Goal: Task Accomplishment & Management: Manage account settings

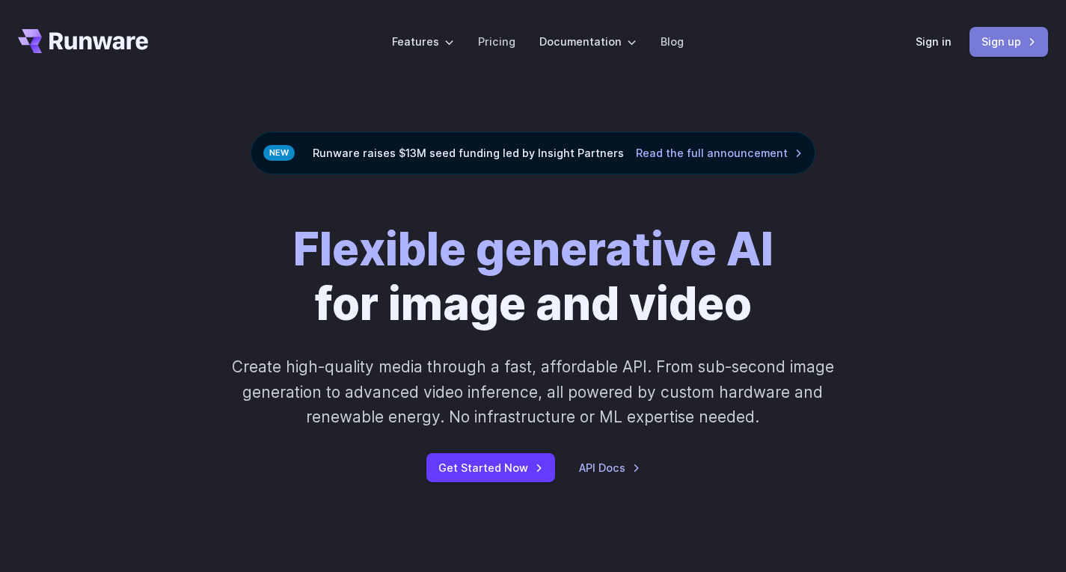
click at [1014, 44] on link "Sign up" at bounding box center [1008, 41] width 79 height 29
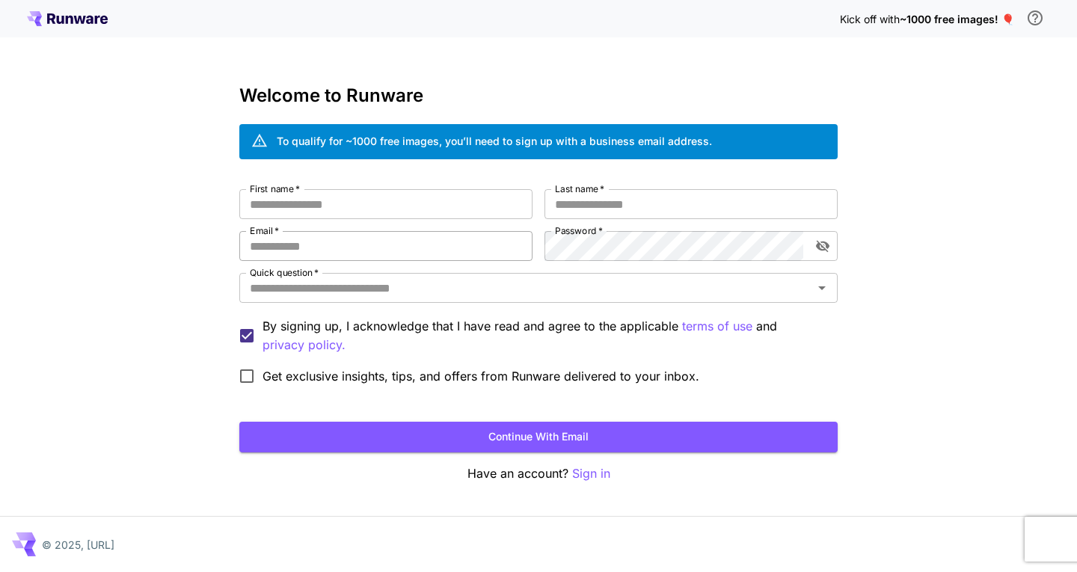
click at [373, 248] on input "Email   *" at bounding box center [385, 246] width 293 height 30
click at [382, 293] on input "Quick question   *" at bounding box center [526, 288] width 565 height 21
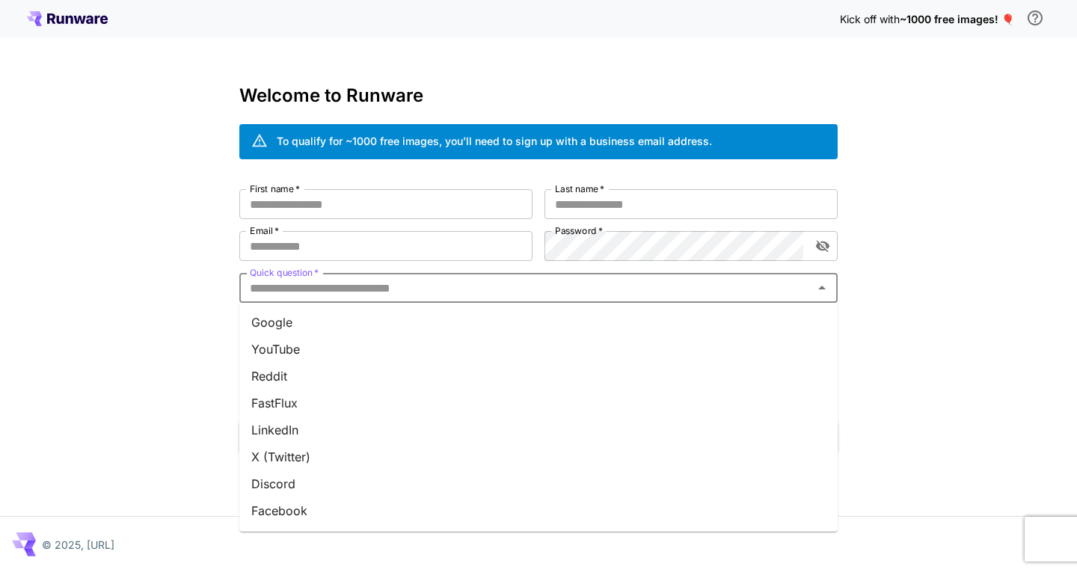
click at [197, 336] on div "Kick off with ~1000 free images! 🎈 Welcome to Runware To qualify for ~1000 free…" at bounding box center [538, 286] width 1077 height 572
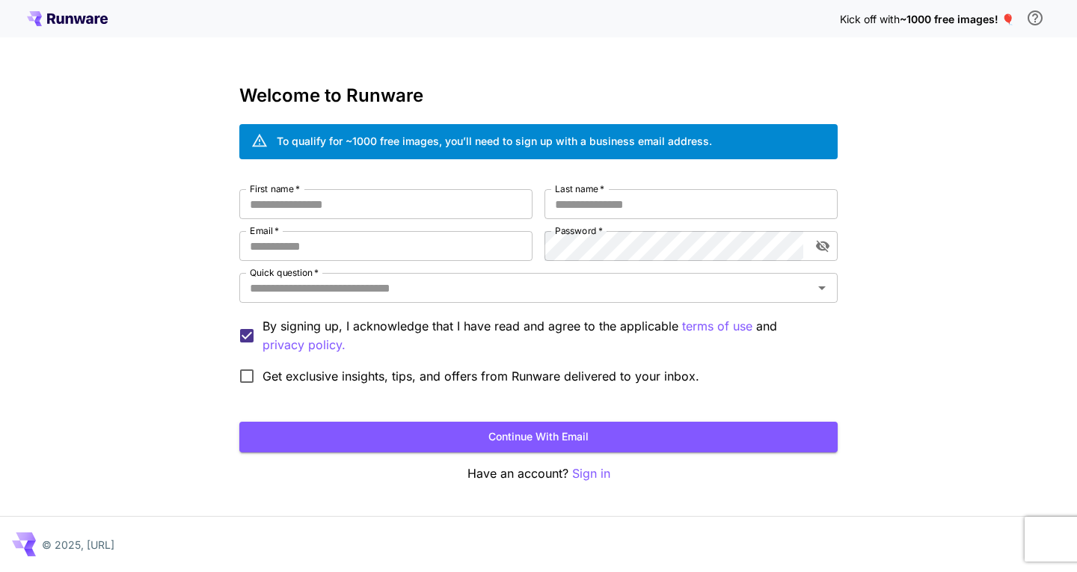
click at [929, 18] on span "~1000 free images! 🎈" at bounding box center [957, 19] width 114 height 13
click at [971, 17] on span "~1000 free images! 🎈" at bounding box center [957, 19] width 114 height 13
click at [1005, 19] on span "~1000 free images! 🎈" at bounding box center [957, 19] width 114 height 13
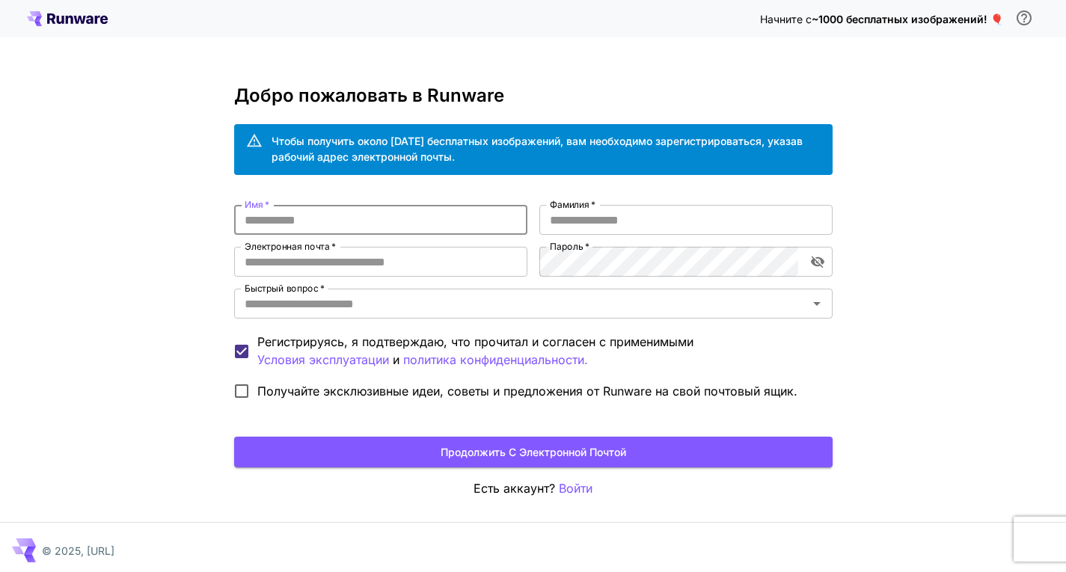
click at [331, 218] on input "Имя   *" at bounding box center [380, 220] width 293 height 30
drag, startPoint x: 312, startPoint y: 214, endPoint x: 227, endPoint y: 212, distance: 85.3
click at [227, 212] on div "Начните с ~1000 бесплатных изображений! 🎈 Добро пожаловать в Runware Чтобы полу…" at bounding box center [533, 289] width 1066 height 578
type input "******"
click at [654, 224] on input "Фамилия   *" at bounding box center [685, 220] width 293 height 30
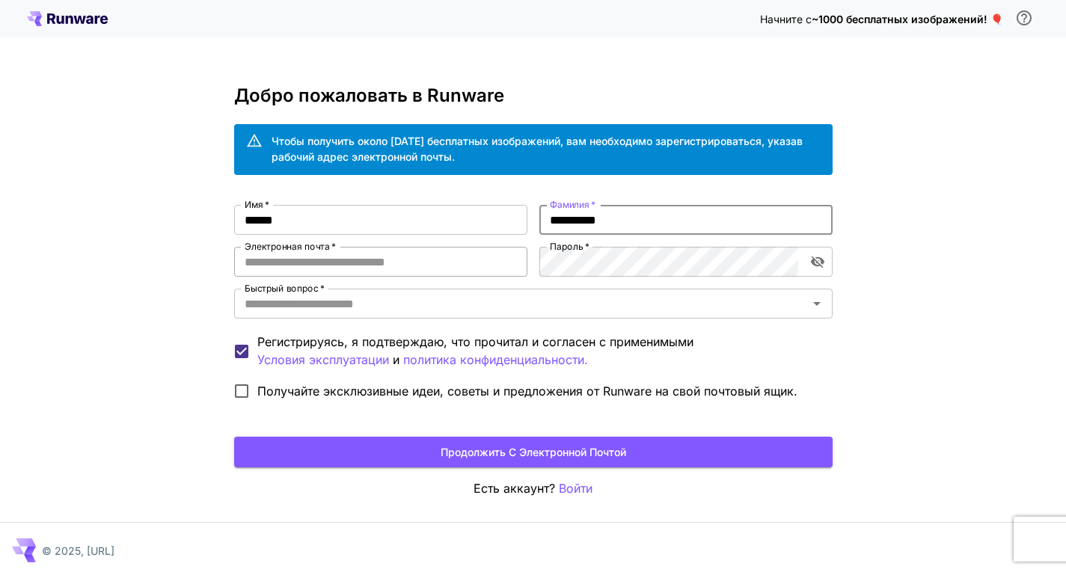
type input "**********"
click at [351, 255] on input "Электронная почта   *" at bounding box center [380, 262] width 293 height 30
type input "**********"
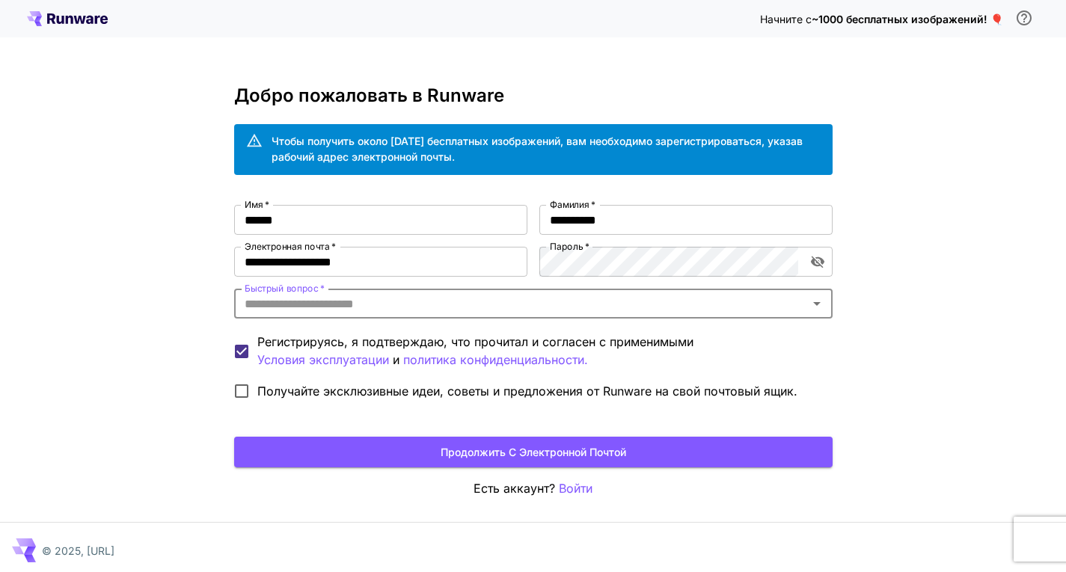
click at [427, 302] on input "Быстрый вопрос   *" at bounding box center [521, 303] width 565 height 21
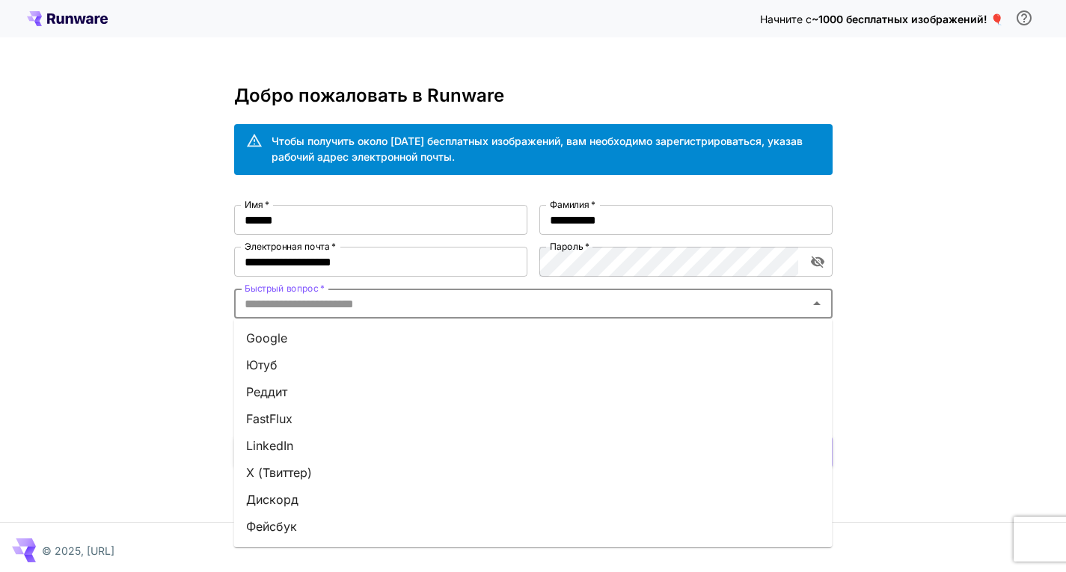
click at [286, 367] on li "Ютуб" at bounding box center [533, 365] width 598 height 27
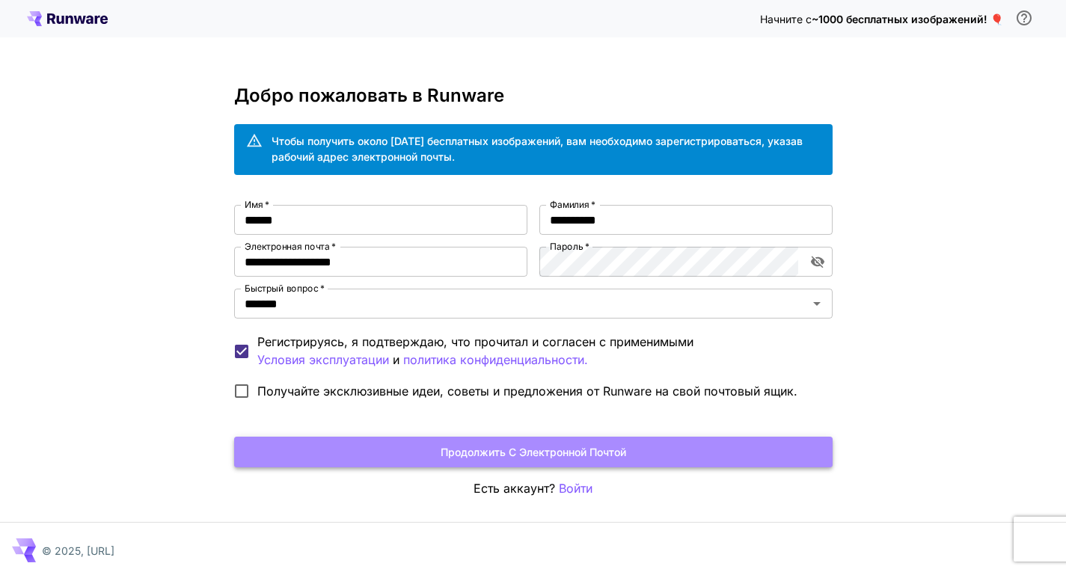
click at [533, 450] on font "Продолжить с электронной почтой" at bounding box center [534, 452] width 186 height 13
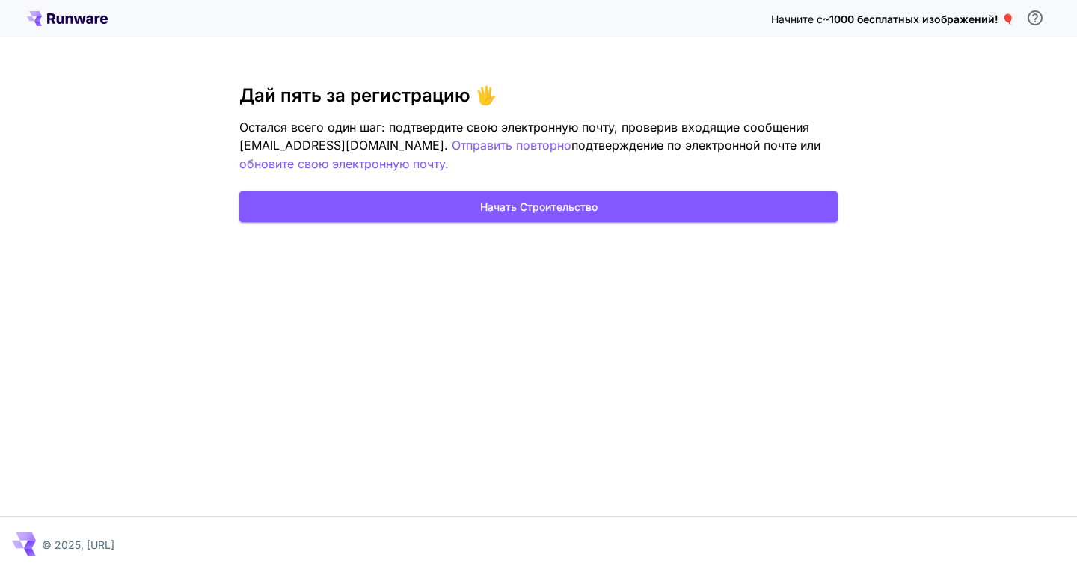
click at [979, 172] on div "Начните с ~1000 бесплатных изображений! 🎈 Дай пять за регистрацию 🖐️ Остался вс…" at bounding box center [538, 286] width 1077 height 572
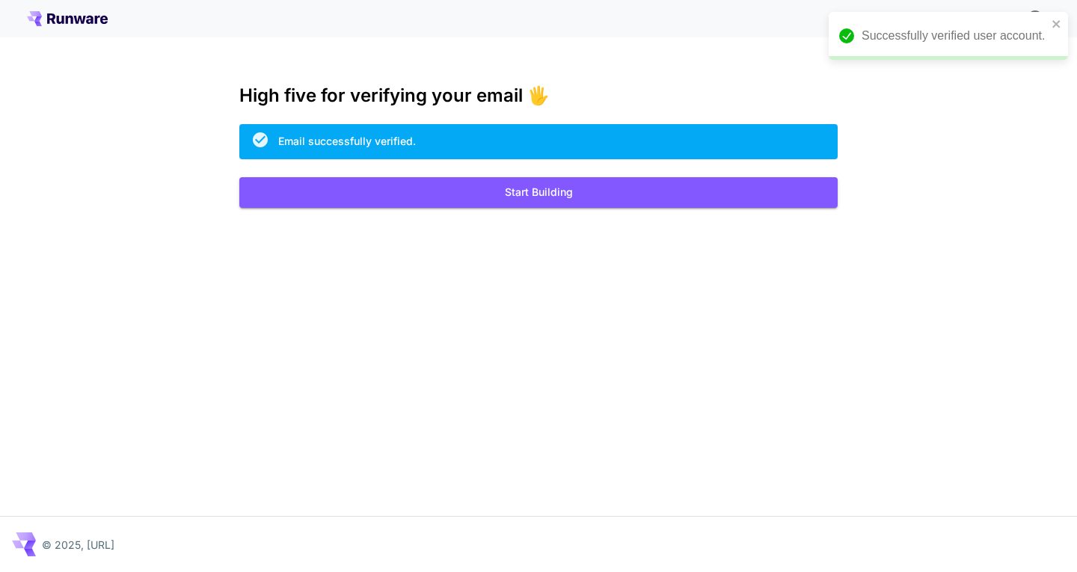
click at [860, 344] on div "Kick off with ~1000 free images! 🎈 High five for verifying your email 🖐️ Email …" at bounding box center [538, 286] width 1077 height 572
click at [537, 194] on button "Start Building" at bounding box center [538, 192] width 598 height 31
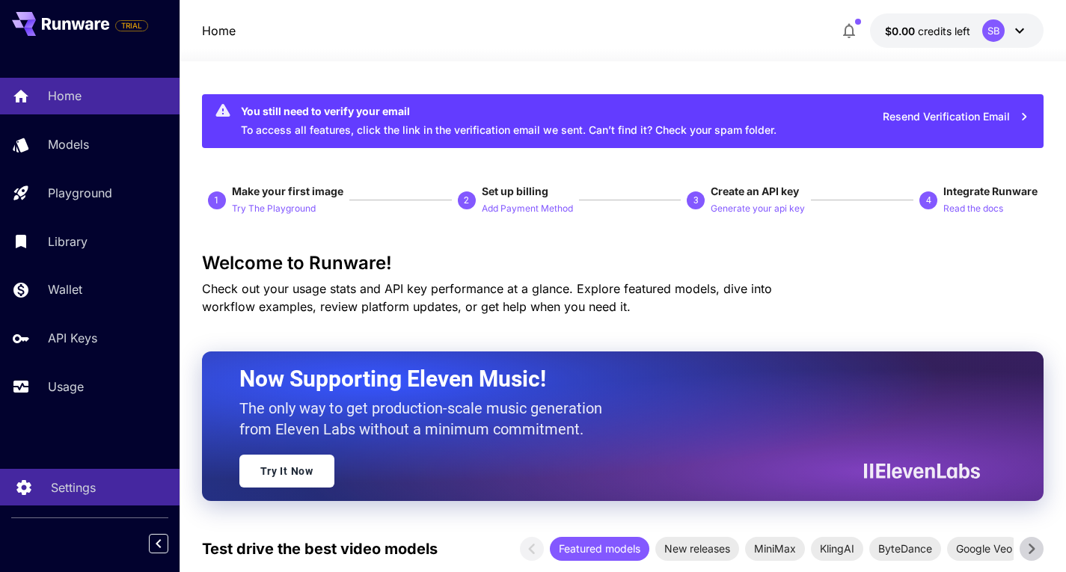
click at [91, 485] on p "Settings" at bounding box center [73, 488] width 45 height 18
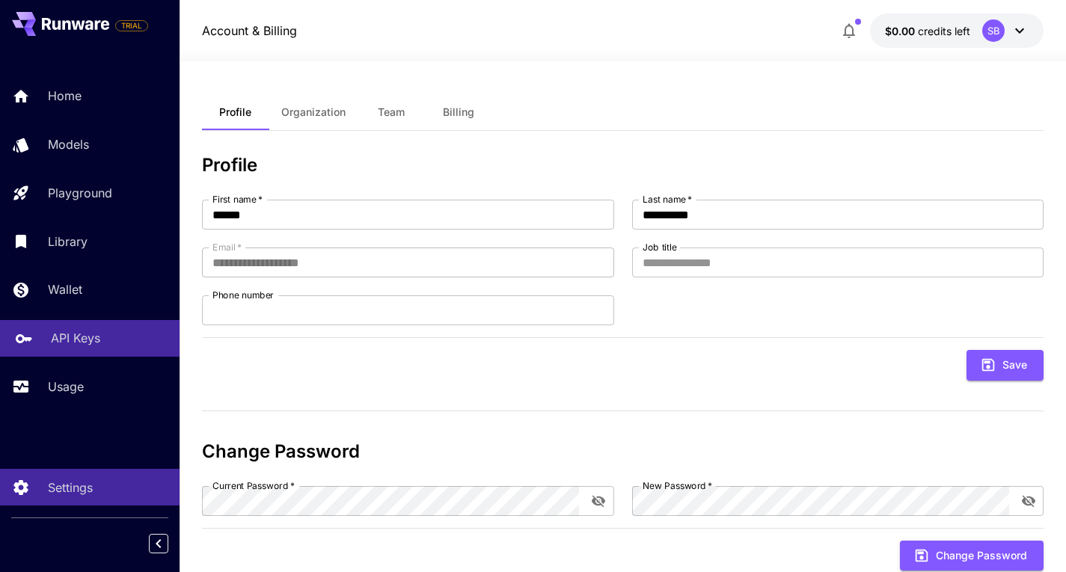
click at [67, 335] on p "API Keys" at bounding box center [75, 338] width 49 height 18
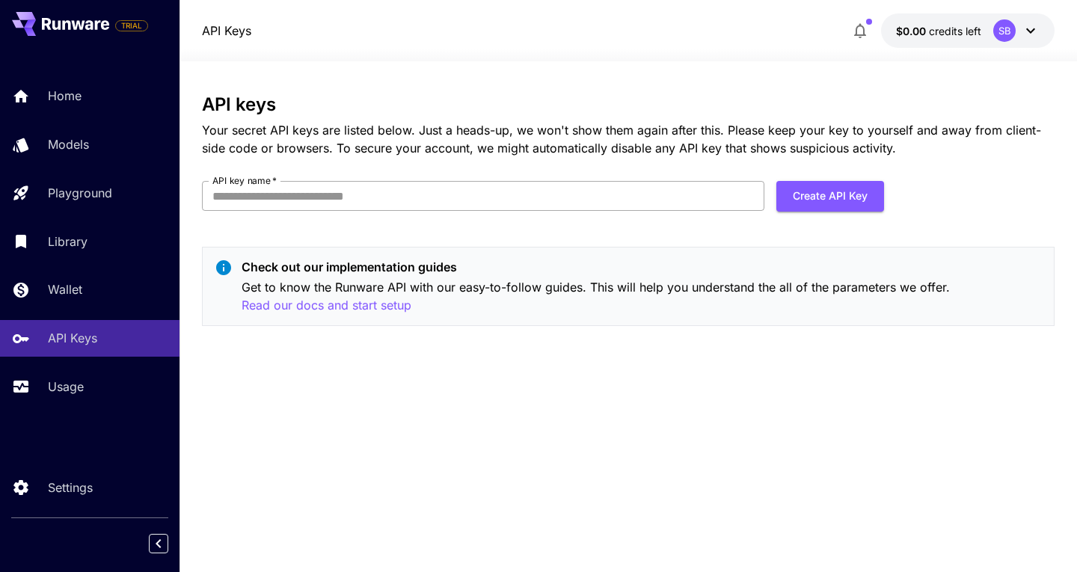
click at [390, 196] on input "API key name   *" at bounding box center [483, 196] width 562 height 30
type input "**********"
click at [837, 194] on button "Create API Key" at bounding box center [830, 196] width 108 height 31
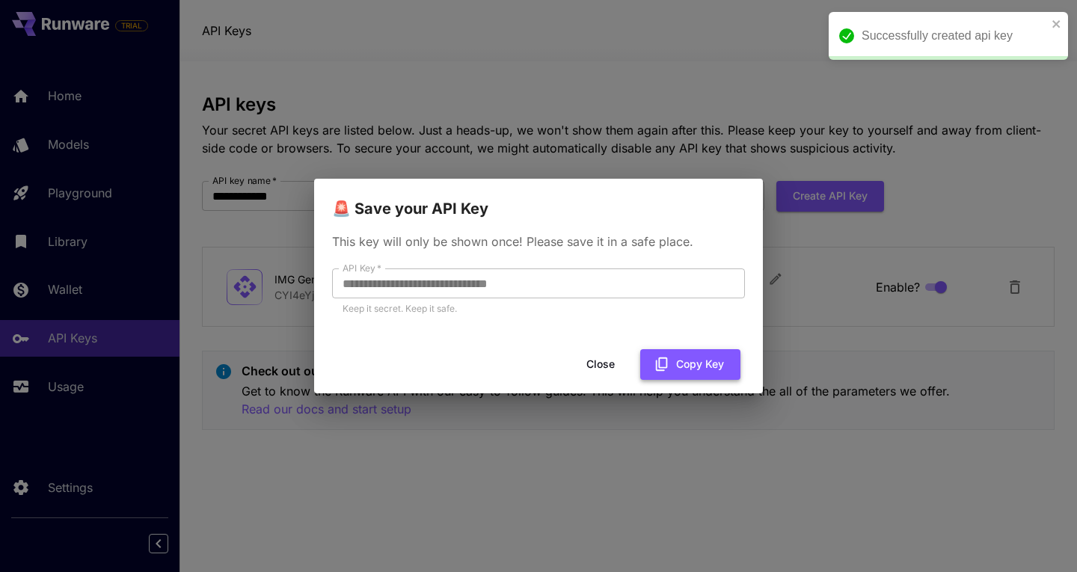
click at [685, 368] on button "Copy Key" at bounding box center [690, 364] width 100 height 31
click at [681, 361] on button "Copy Key" at bounding box center [690, 364] width 100 height 31
click at [596, 364] on button "Close" at bounding box center [612, 364] width 67 height 31
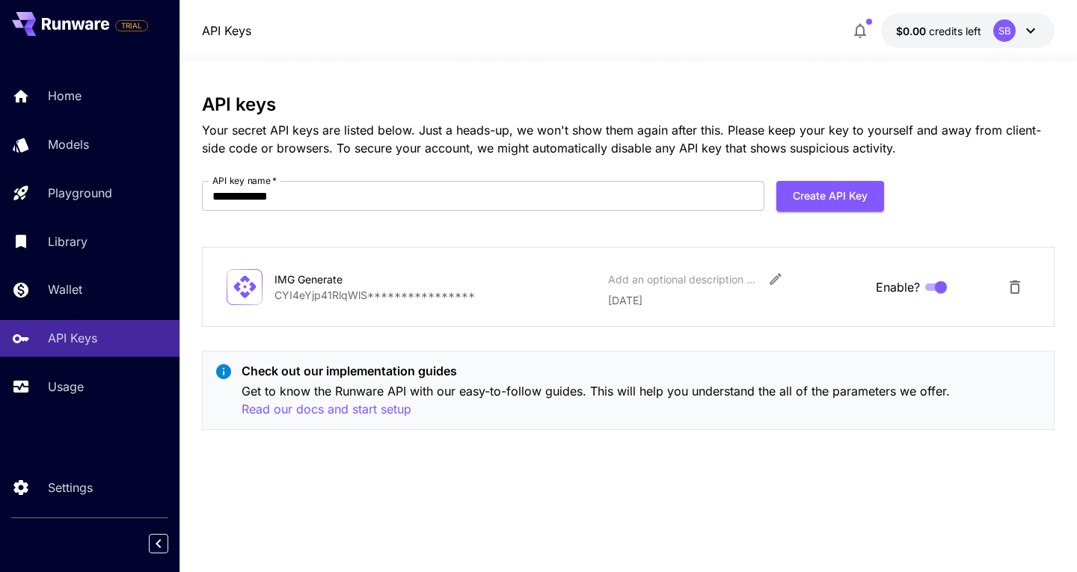
drag, startPoint x: 573, startPoint y: 136, endPoint x: 1037, endPoint y: 20, distance: 478.8
click at [1037, 20] on div "SB" at bounding box center [1016, 30] width 46 height 22
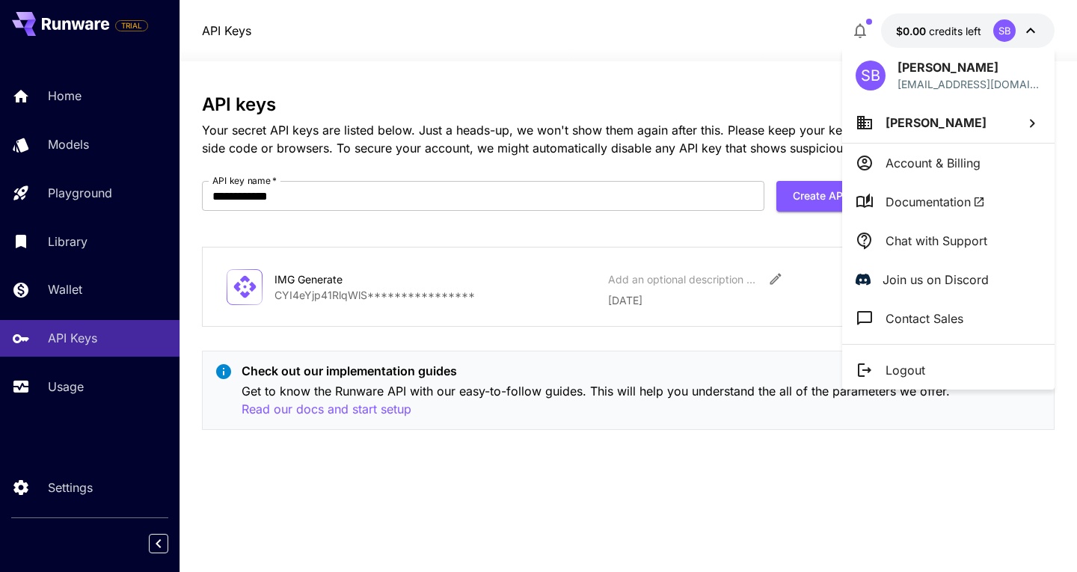
click at [1034, 34] on div at bounding box center [538, 286] width 1077 height 572
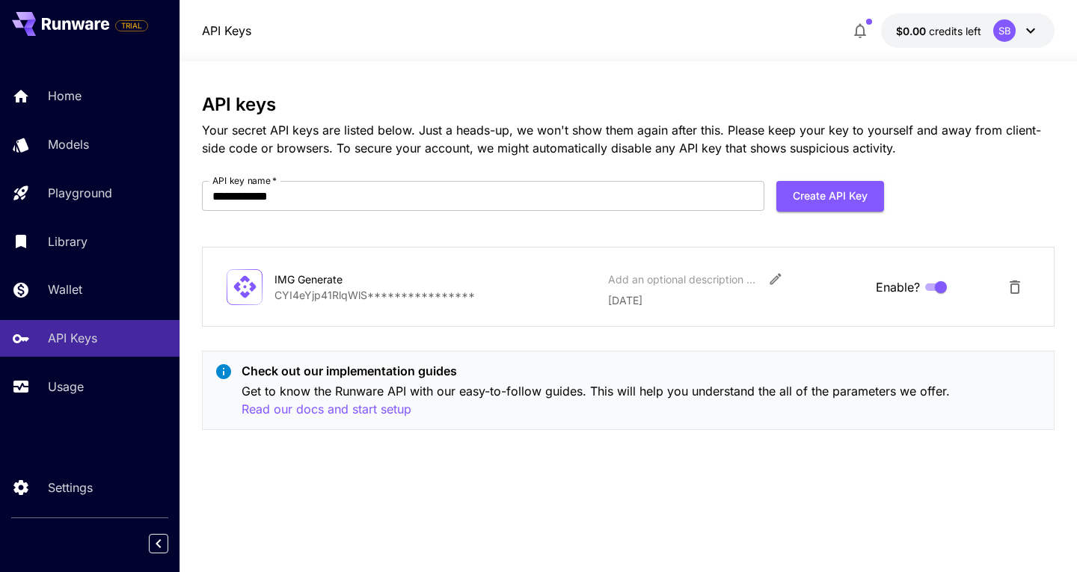
click at [1034, 34] on icon at bounding box center [1031, 31] width 18 height 18
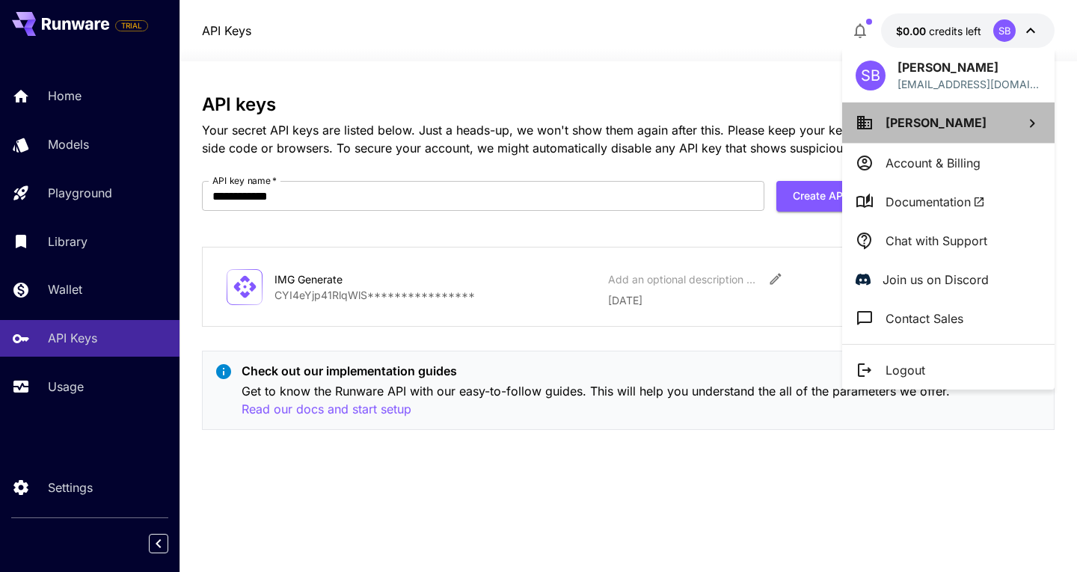
click at [987, 117] on span "[PERSON_NAME]" at bounding box center [936, 122] width 101 height 15
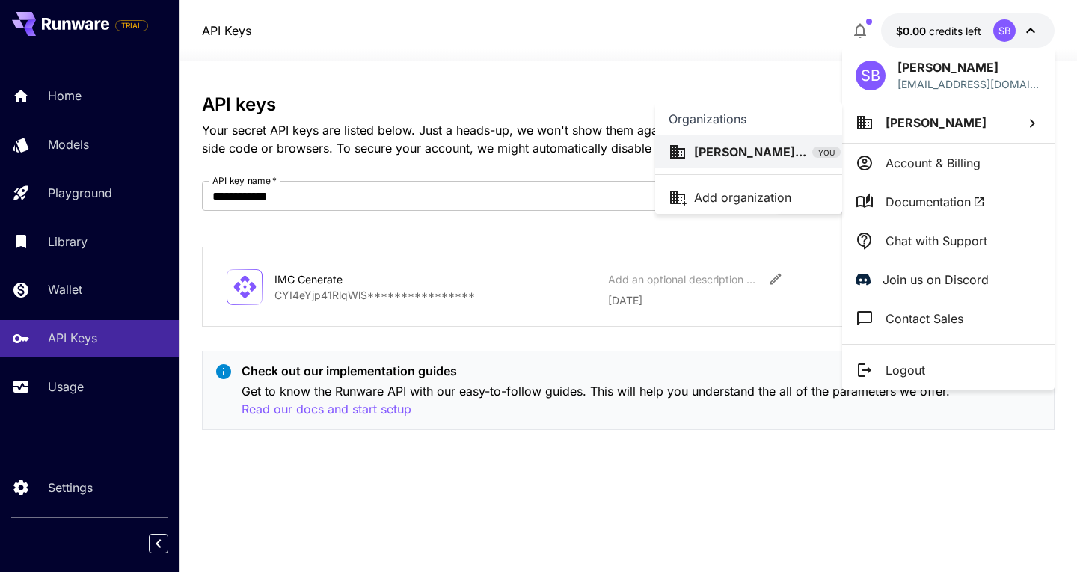
click at [577, 354] on div at bounding box center [538, 286] width 1077 height 572
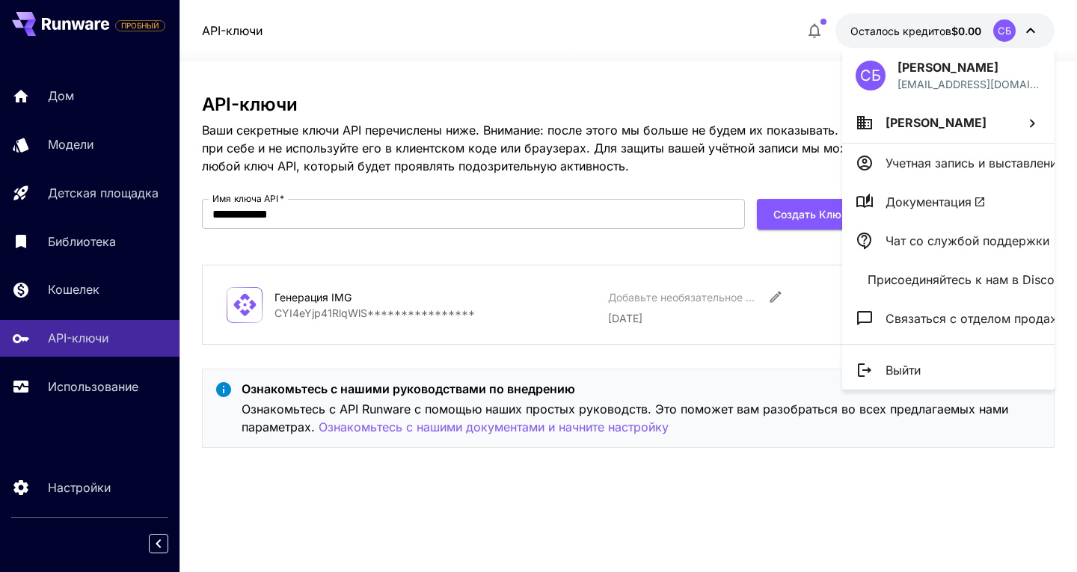
click at [1027, 25] on div at bounding box center [538, 286] width 1077 height 572
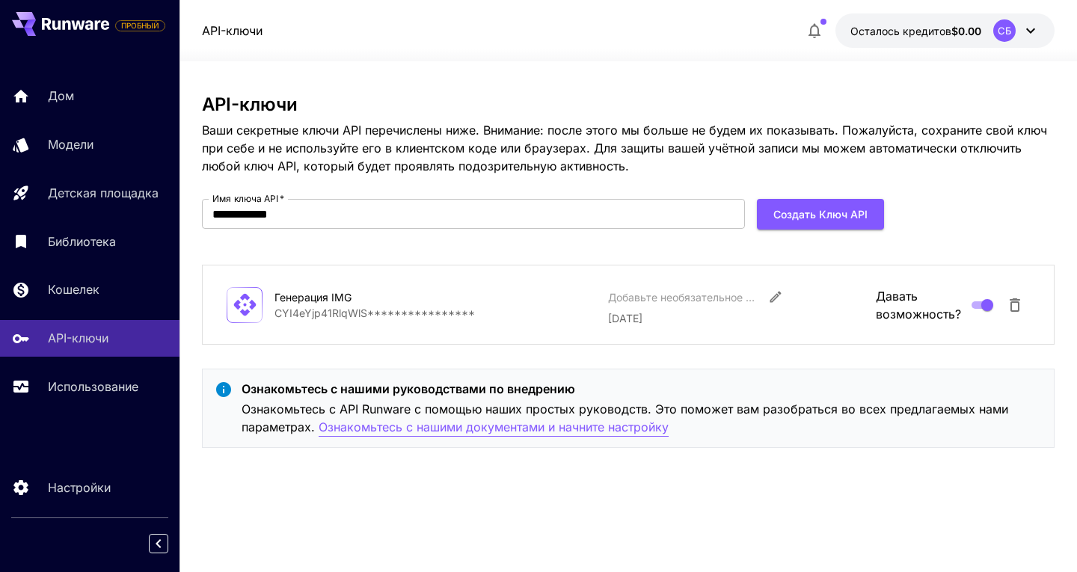
click at [487, 424] on font "Ознакомьтесь с нашими документами и начните настройку" at bounding box center [494, 427] width 350 height 15
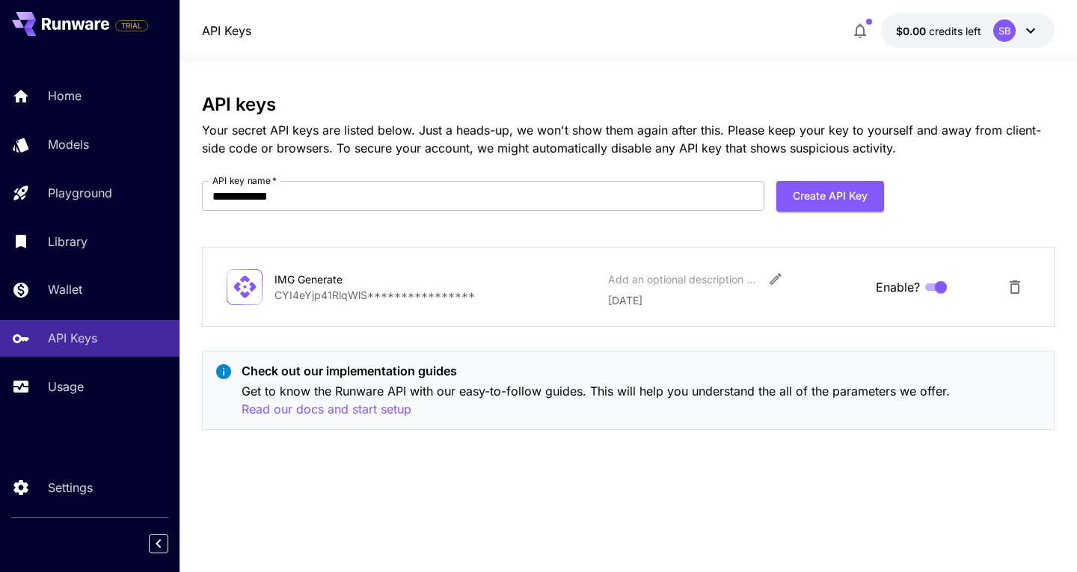
click at [507, 105] on h3 "API keys" at bounding box center [628, 104] width 853 height 21
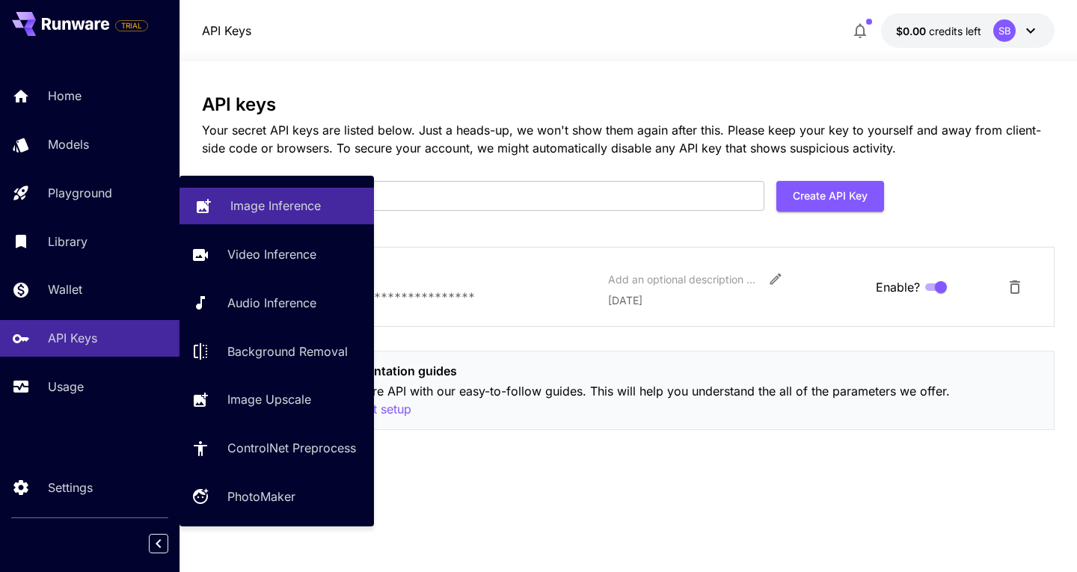
click at [302, 209] on p "Image Inference" at bounding box center [275, 206] width 91 height 18
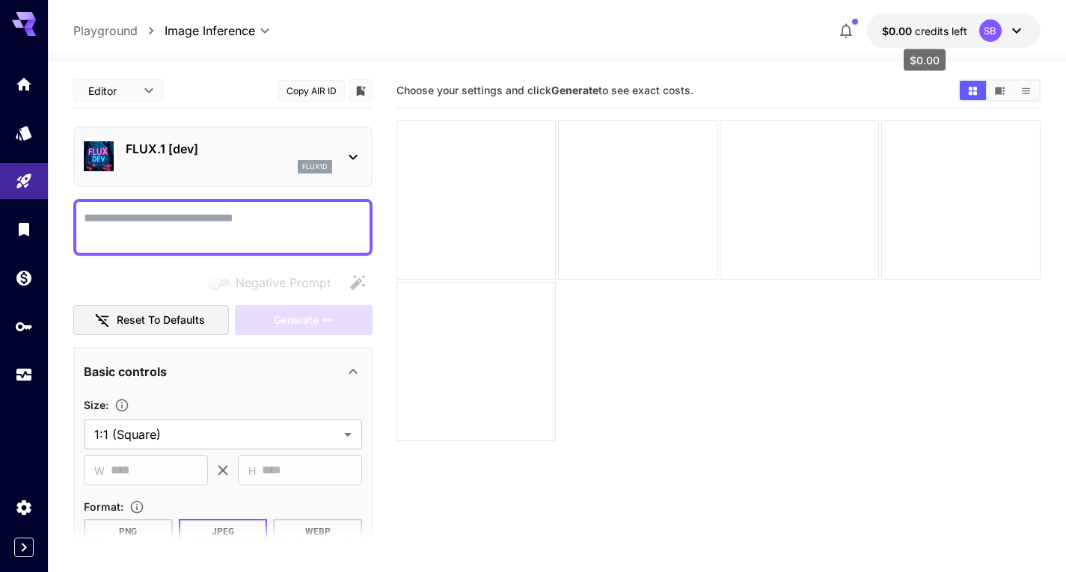
click at [919, 25] on span "credits left" at bounding box center [941, 31] width 52 height 13
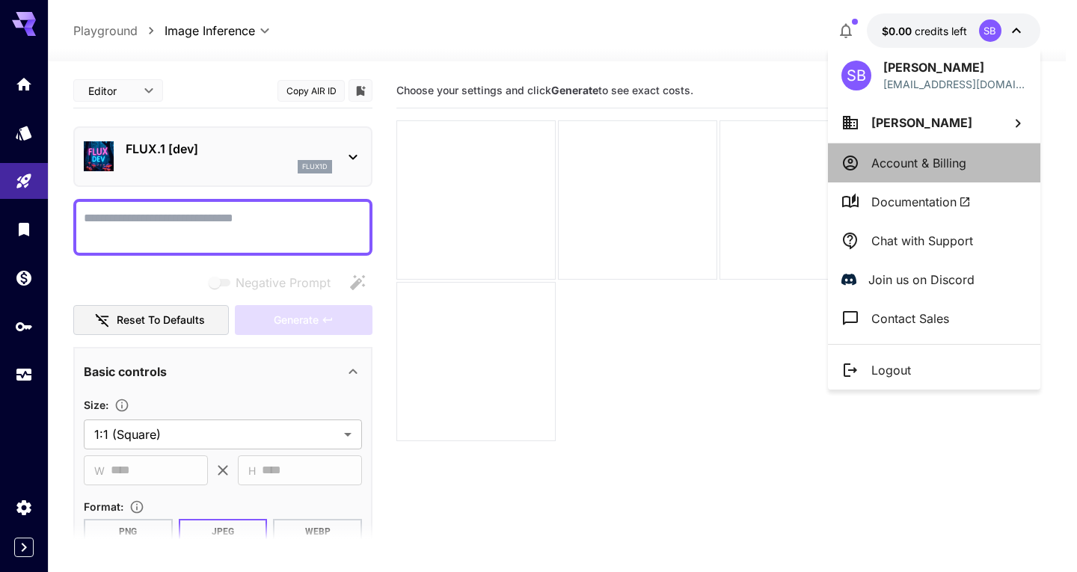
click at [946, 168] on p "Account & Billing" at bounding box center [918, 163] width 95 height 18
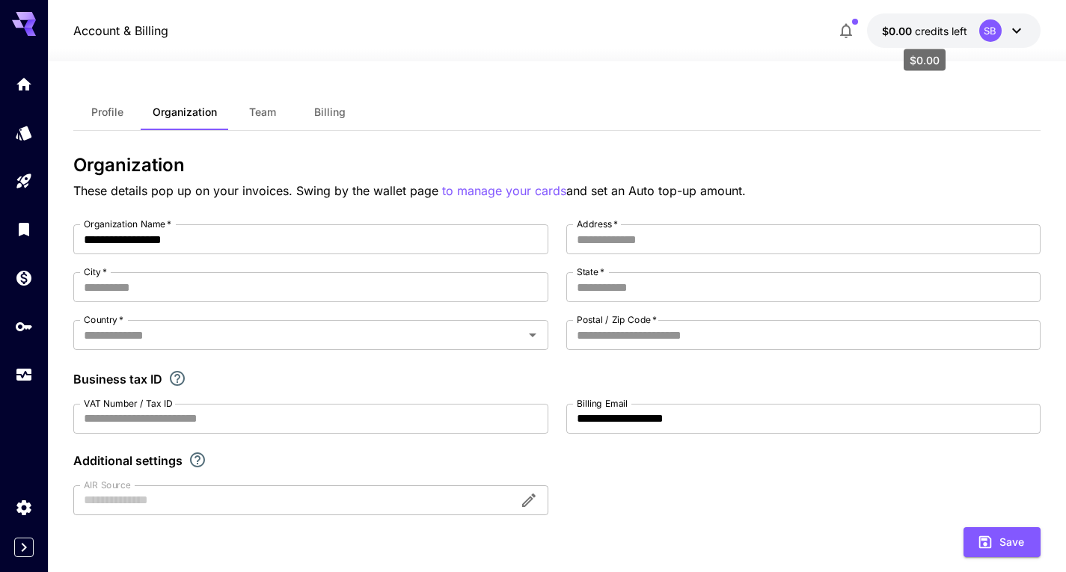
click at [927, 27] on span "credits left" at bounding box center [941, 31] width 52 height 13
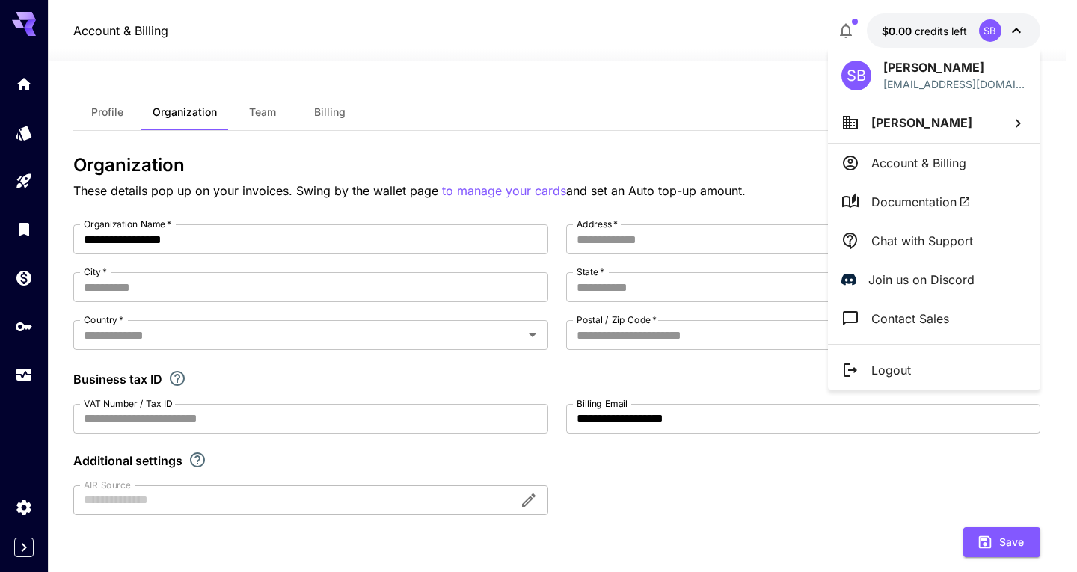
click at [91, 28] on div at bounding box center [538, 286] width 1077 height 572
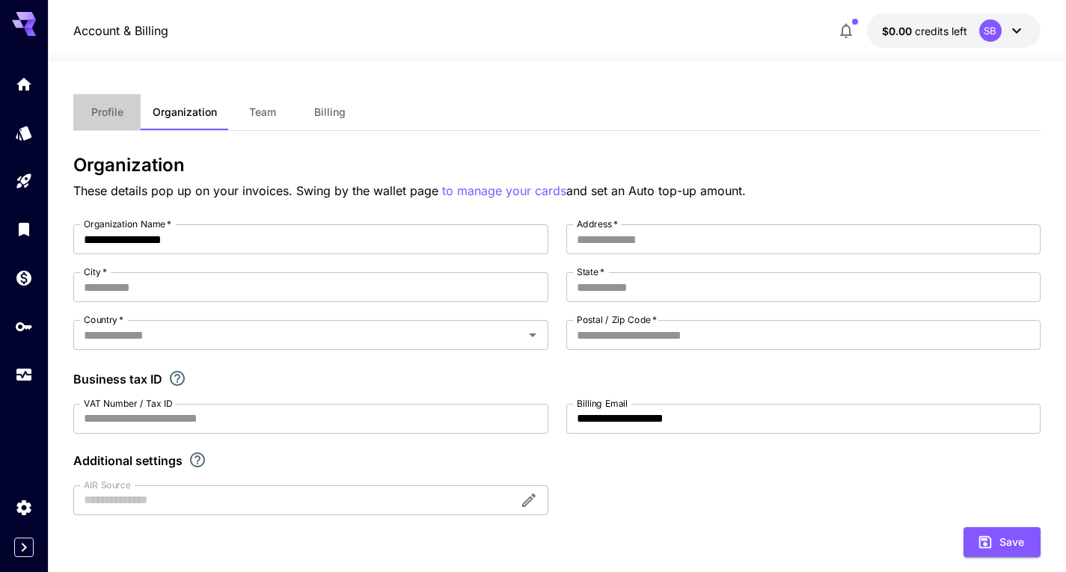
click at [100, 114] on span "Profile" at bounding box center [107, 111] width 32 height 13
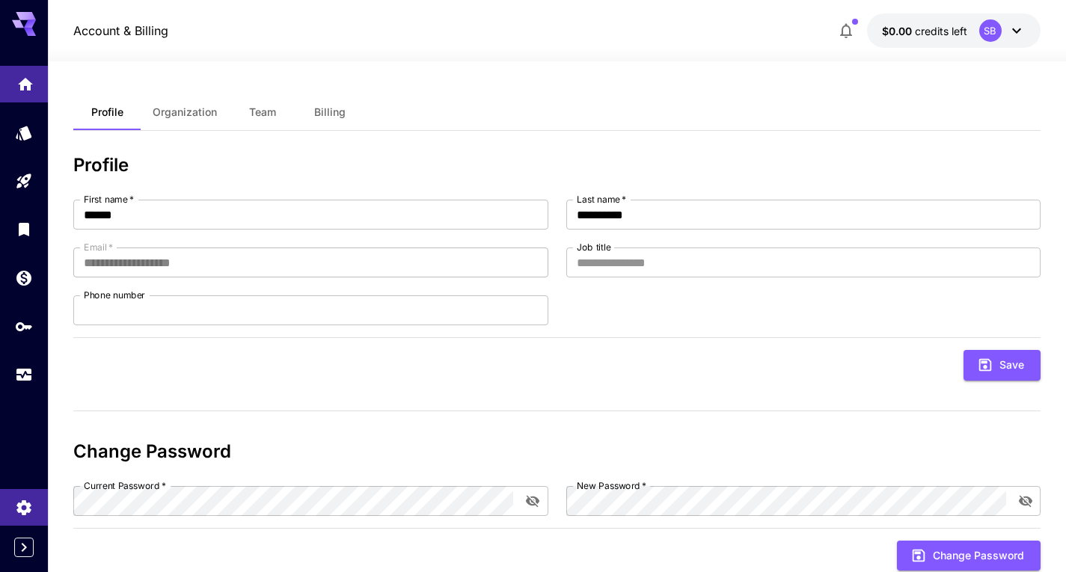
click at [30, 85] on icon "Home" at bounding box center [25, 79] width 15 height 13
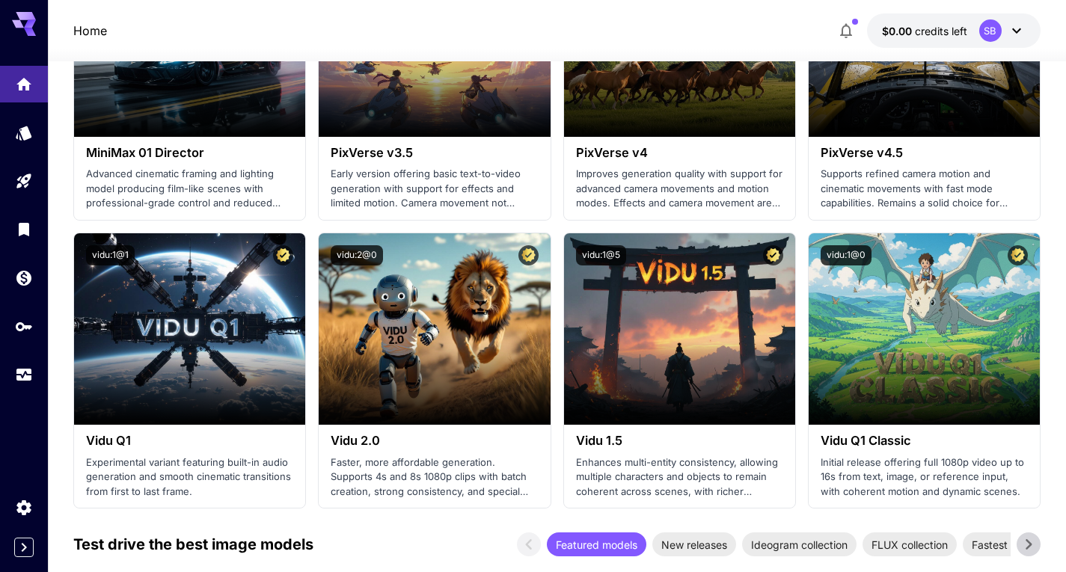
scroll to position [1571, 0]
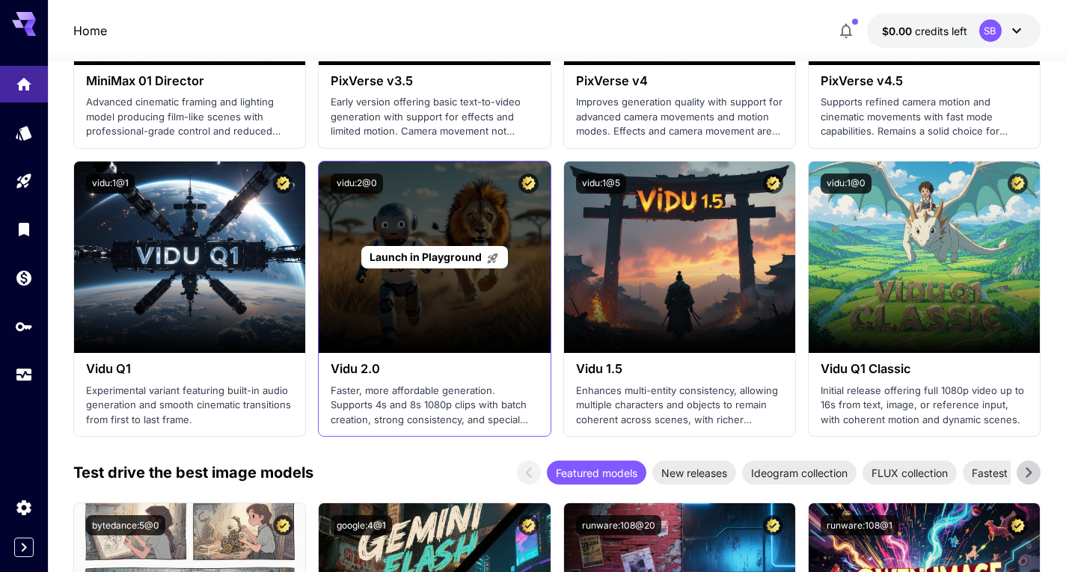
click at [447, 248] on div "Launch in Playground" at bounding box center [434, 257] width 146 height 23
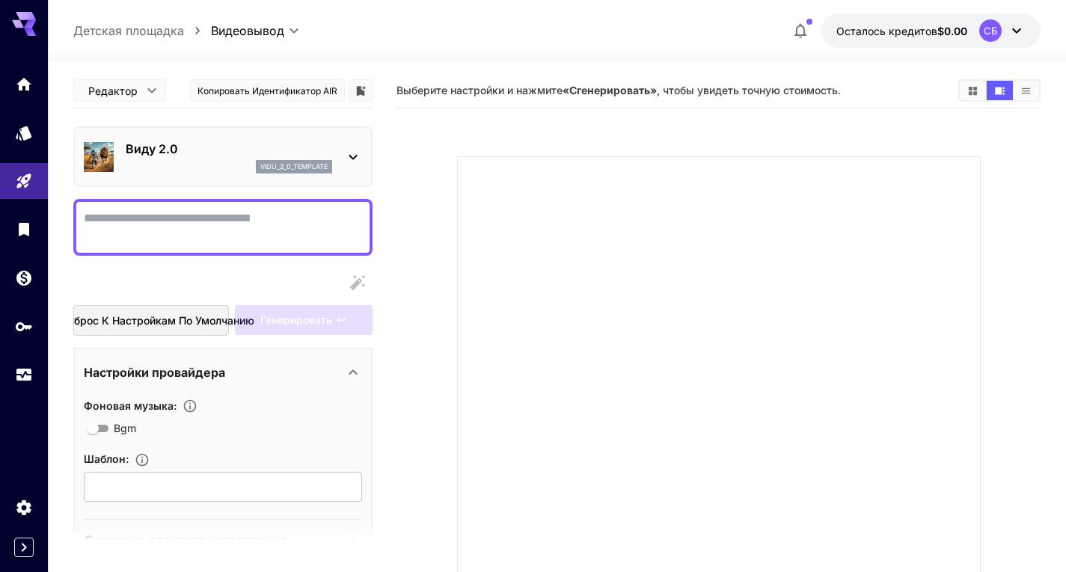
click at [637, 126] on section at bounding box center [719, 400] width 640 height 560
click at [301, 94] on font "Копировать идентификатор AIR" at bounding box center [267, 90] width 140 height 11
click at [556, 107] on div "Выберите настройки и нажмите «Сгенерировать» , чтобы увидеть точную стоимость." at bounding box center [718, 90] width 644 height 35
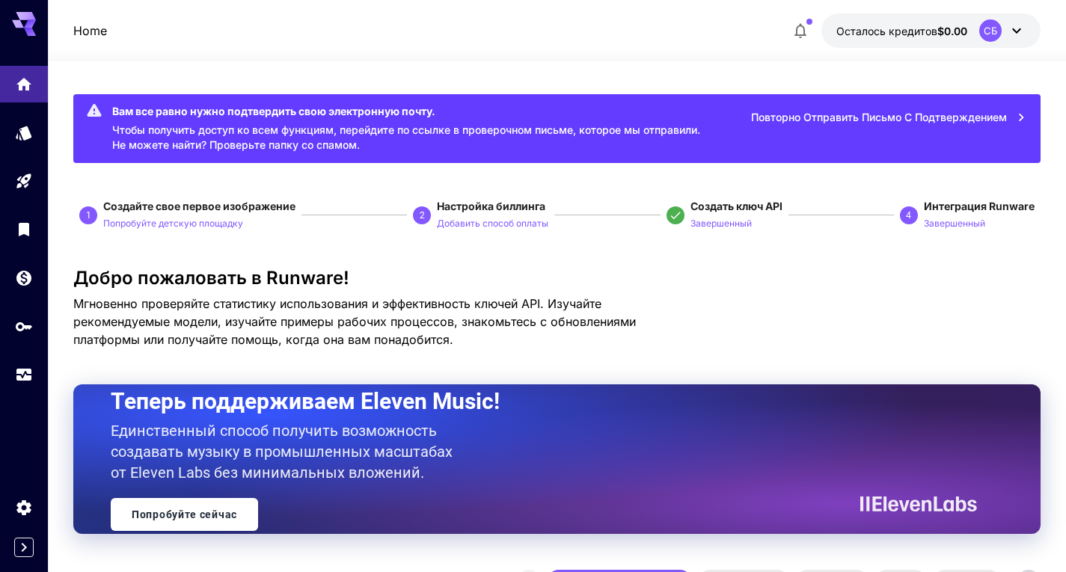
click at [672, 299] on p "Мгновенно проверяйте статистику использования и эффективность ключей API. Изуча…" at bounding box center [384, 322] width 622 height 54
click at [245, 301] on font "Мгновенно проверяйте статистику использования и эффективность ключей API. Изуча…" at bounding box center [354, 321] width 562 height 51
click at [896, 112] on font "Повторно отправить письмо с подтверждением" at bounding box center [879, 117] width 256 height 13
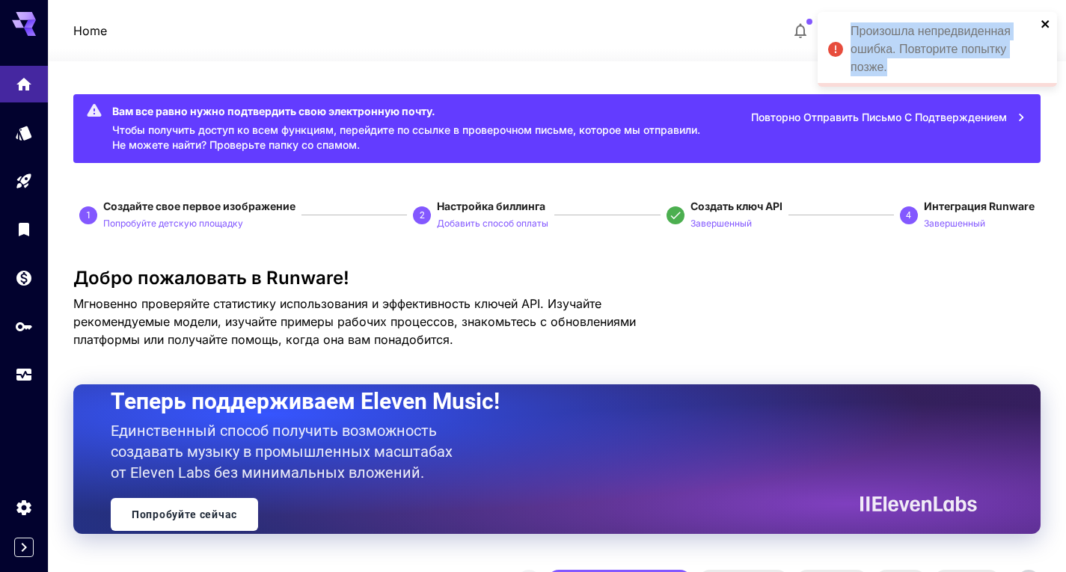
click at [1048, 19] on div "Произошла непредвиденная ошибка. Повторите попытку позже." at bounding box center [937, 49] width 239 height 75
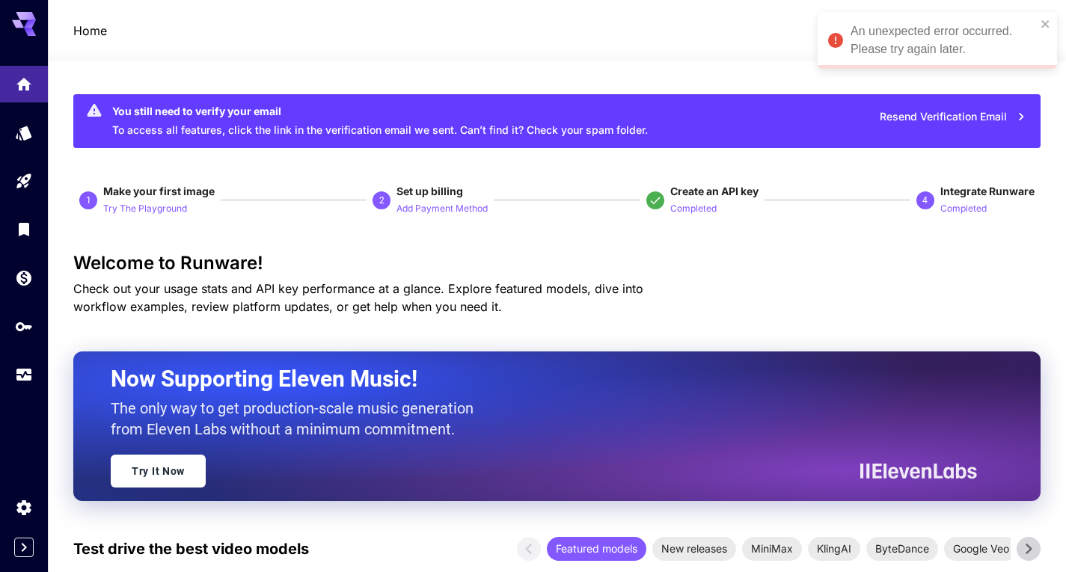
click at [432, 42] on div "Home $0.00 credits left SB" at bounding box center [556, 30] width 967 height 34
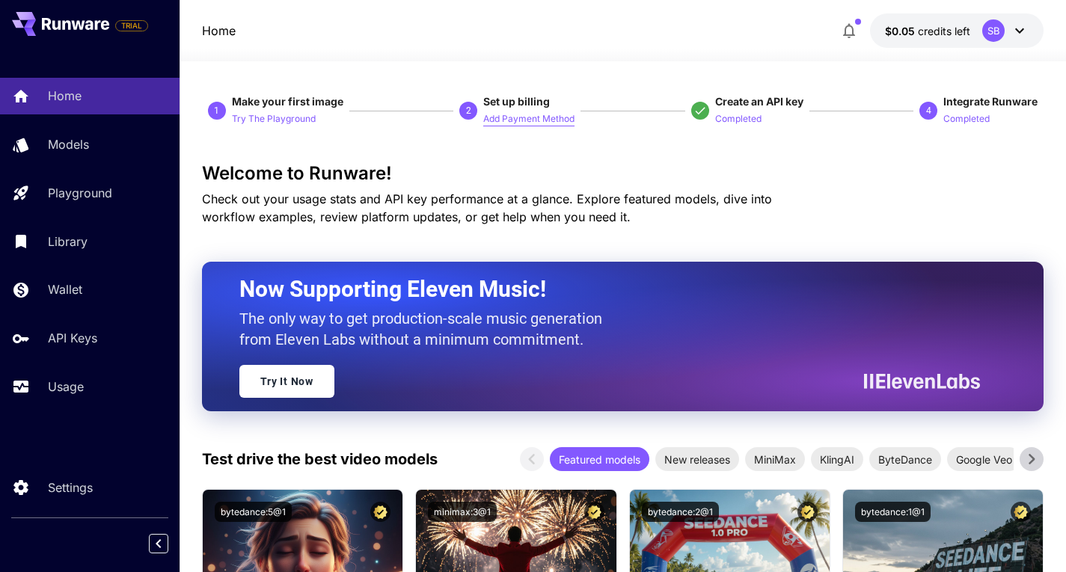
click at [509, 113] on p "Add Payment Method" at bounding box center [528, 119] width 91 height 14
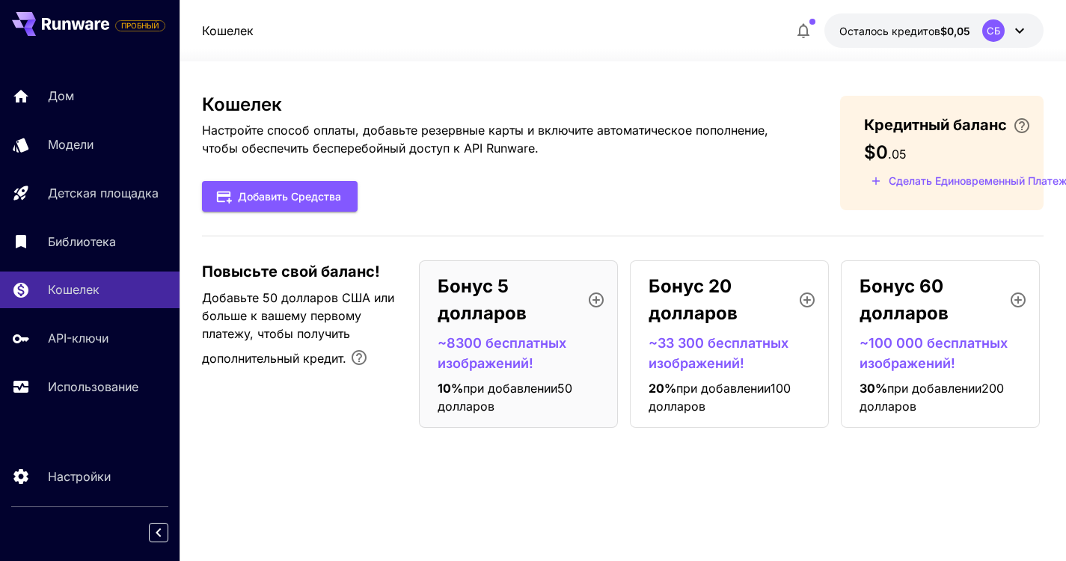
click at [467, 150] on font "Настройте способ оплаты, добавьте резервные карты и включите автоматическое поп…" at bounding box center [485, 139] width 566 height 33
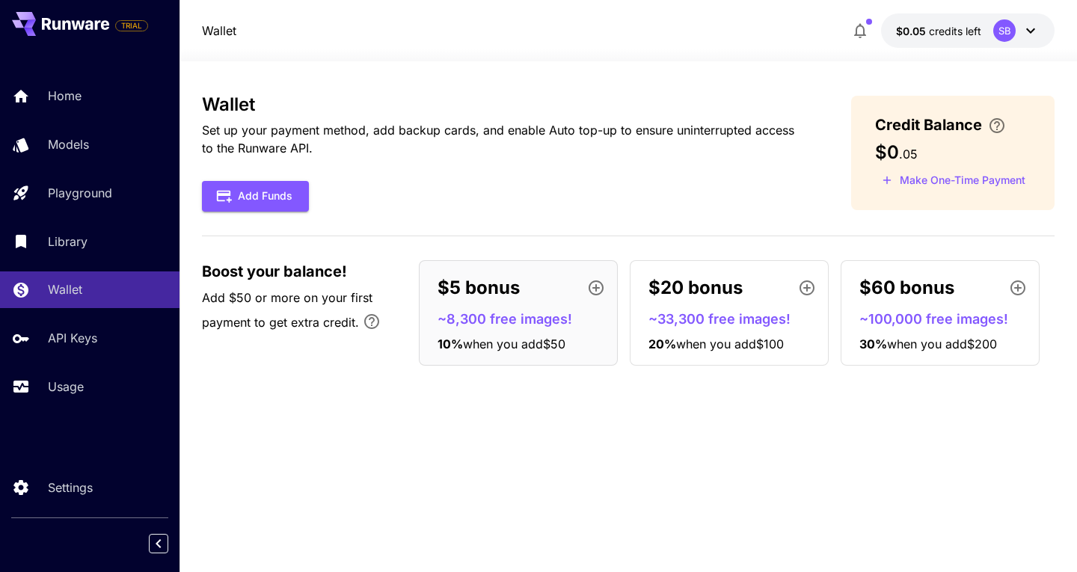
click at [557, 144] on p "Set up your payment method, add backup cards, and enable Auto top-up to ensure …" at bounding box center [502, 139] width 601 height 36
click at [910, 295] on p "$60 bonus" at bounding box center [906, 288] width 95 height 27
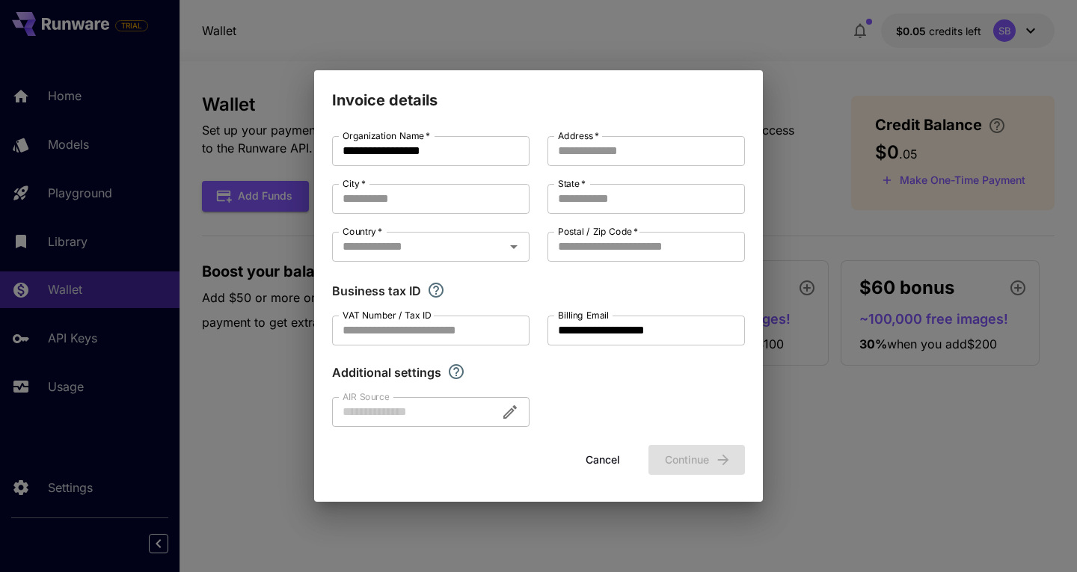
click at [607, 459] on button "Cancel" at bounding box center [602, 460] width 67 height 31
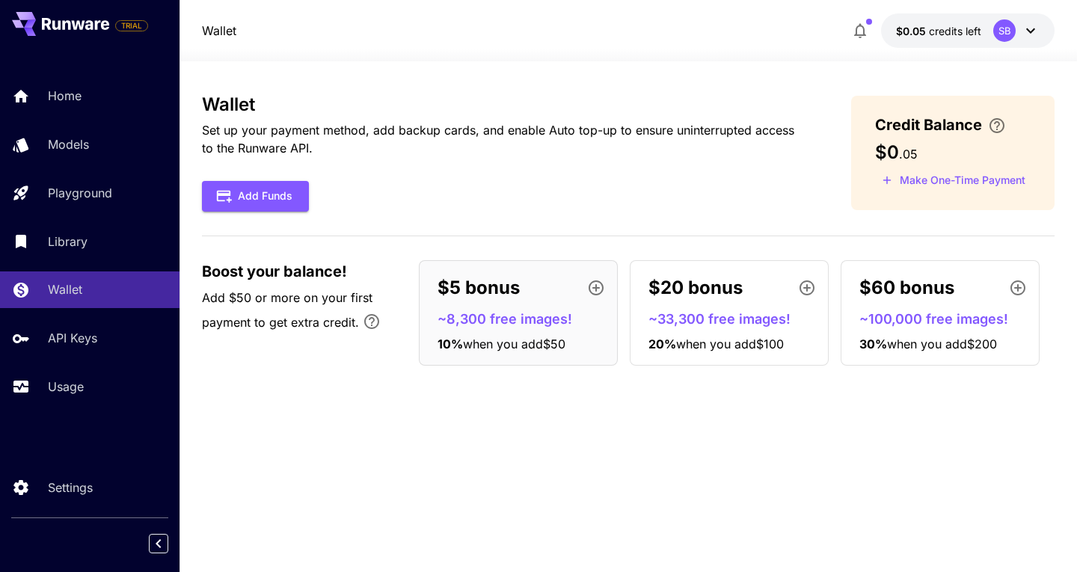
click at [613, 178] on div "Wallet Set up your payment method, add backup cards, and enable Auto top-up to …" at bounding box center [502, 152] width 601 height 117
drag, startPoint x: 447, startPoint y: 319, endPoint x: 487, endPoint y: 324, distance: 39.9
click at [487, 324] on p "~8,300 free images!" at bounding box center [525, 319] width 174 height 20
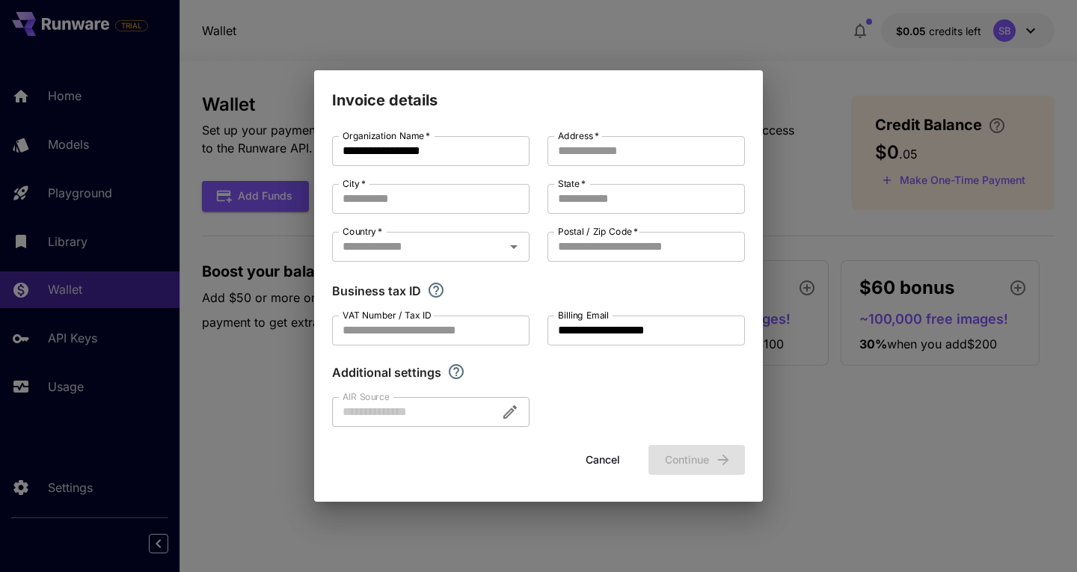
click at [591, 456] on button "Cancel" at bounding box center [602, 460] width 67 height 31
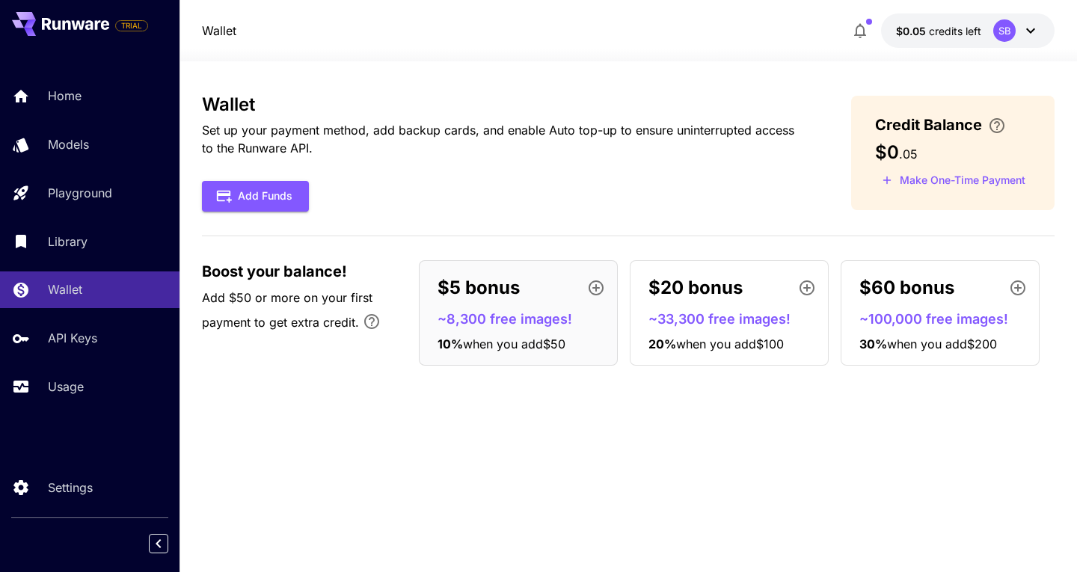
click at [654, 129] on p "Set up your payment method, add backup cards, and enable Auto top-up to ensure …" at bounding box center [502, 139] width 601 height 36
click at [477, 320] on p "~8,300 free images!" at bounding box center [525, 319] width 174 height 20
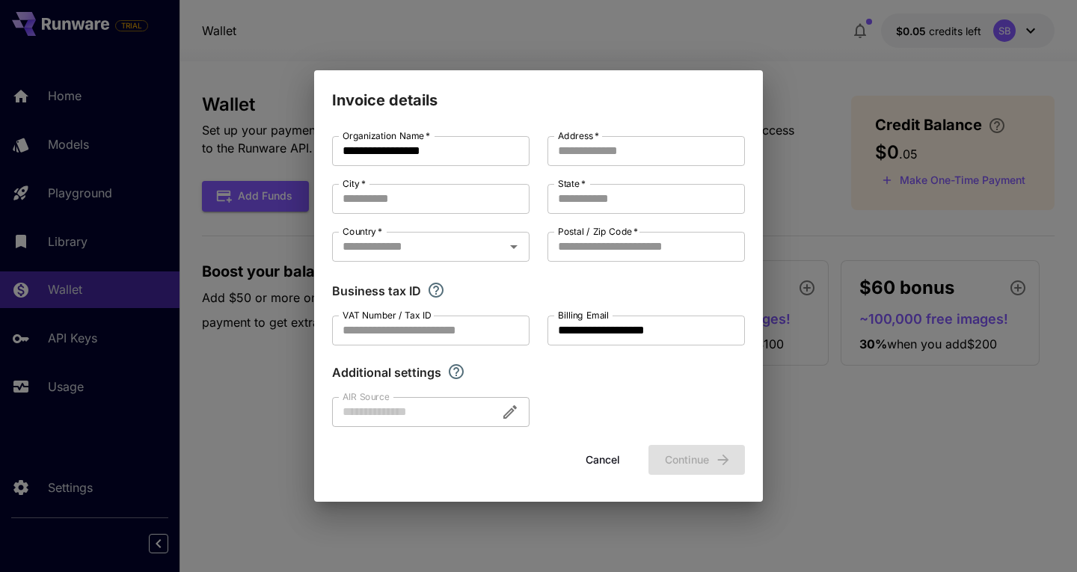
click at [597, 460] on button "Cancel" at bounding box center [602, 460] width 67 height 31
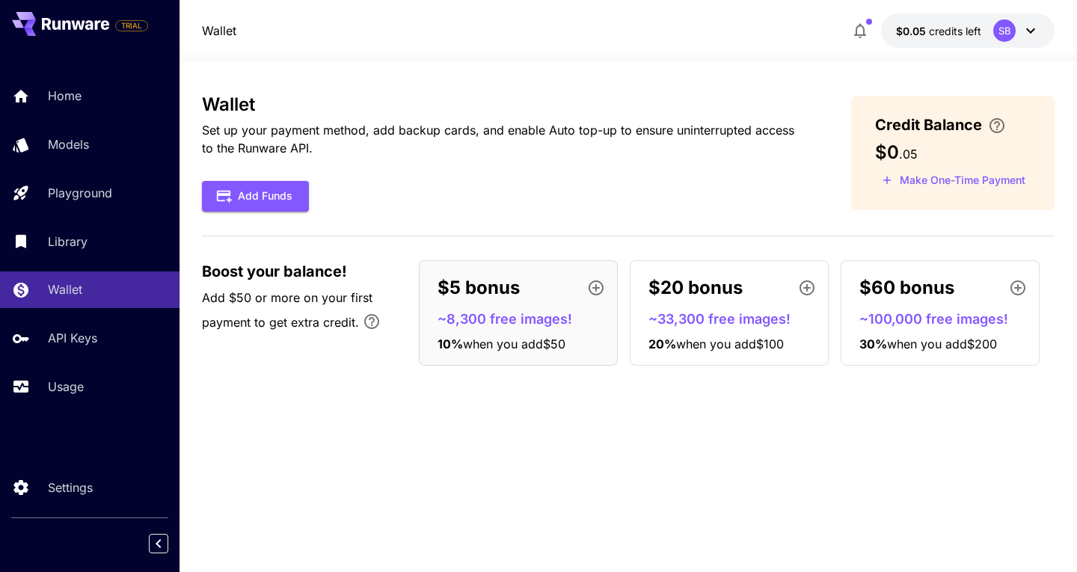
click at [513, 456] on div "Wallet Set up your payment method, add backup cards, and enable Auto top-up to …" at bounding box center [628, 316] width 853 height 445
click at [74, 343] on p "API Keys" at bounding box center [75, 338] width 49 height 18
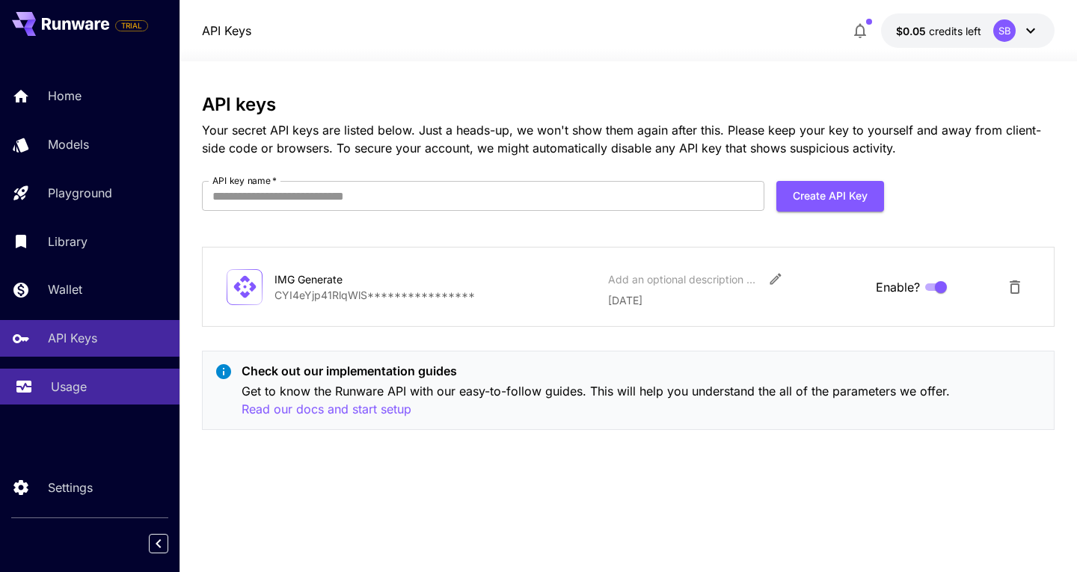
click at [73, 384] on p "Usage" at bounding box center [69, 387] width 36 height 18
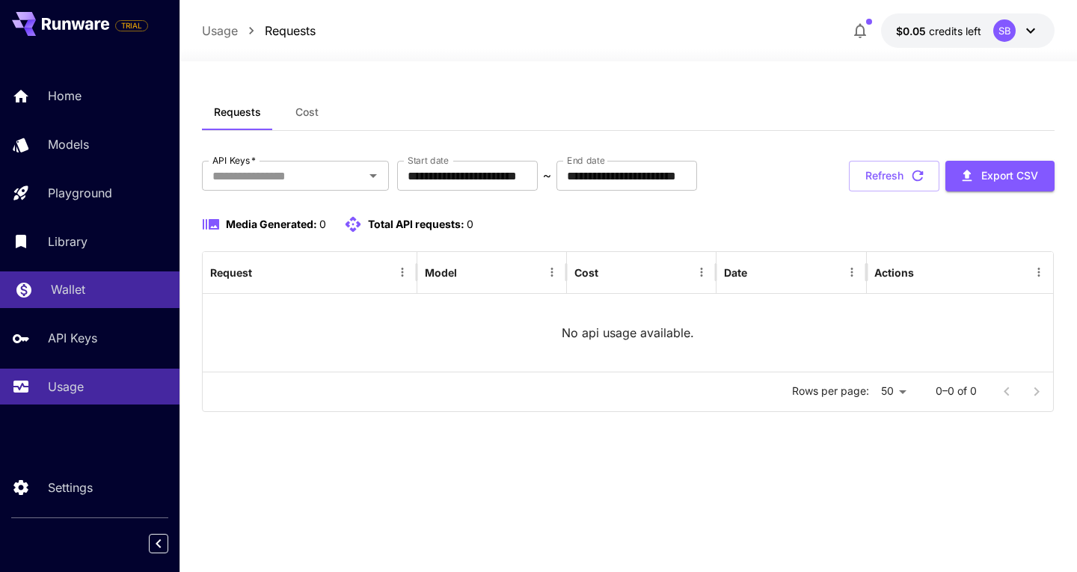
click at [72, 293] on p "Wallet" at bounding box center [68, 289] width 34 height 18
